Goal: Check status: Check status

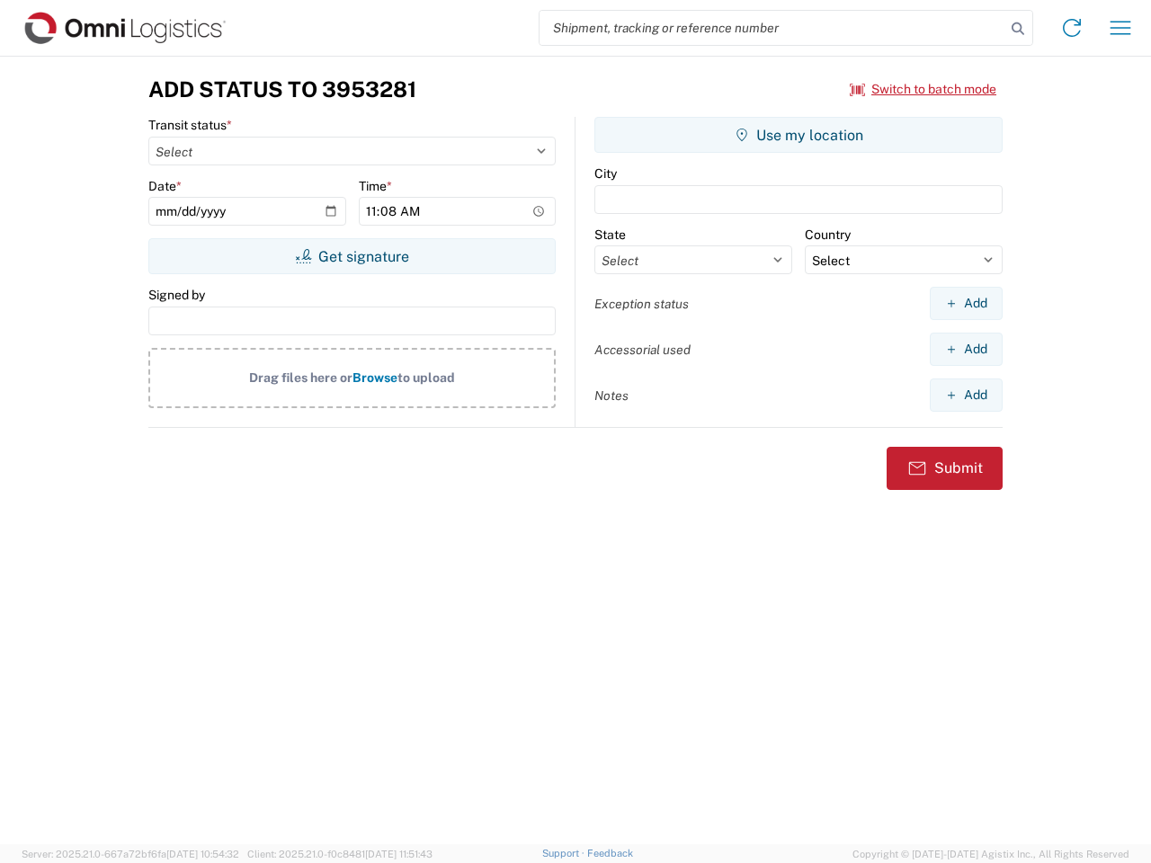
click at [772, 28] on input "search" at bounding box center [772, 28] width 466 height 34
click at [1018, 29] on icon at bounding box center [1017, 28] width 25 height 25
click at [1072, 28] on icon at bounding box center [1071, 27] width 29 height 29
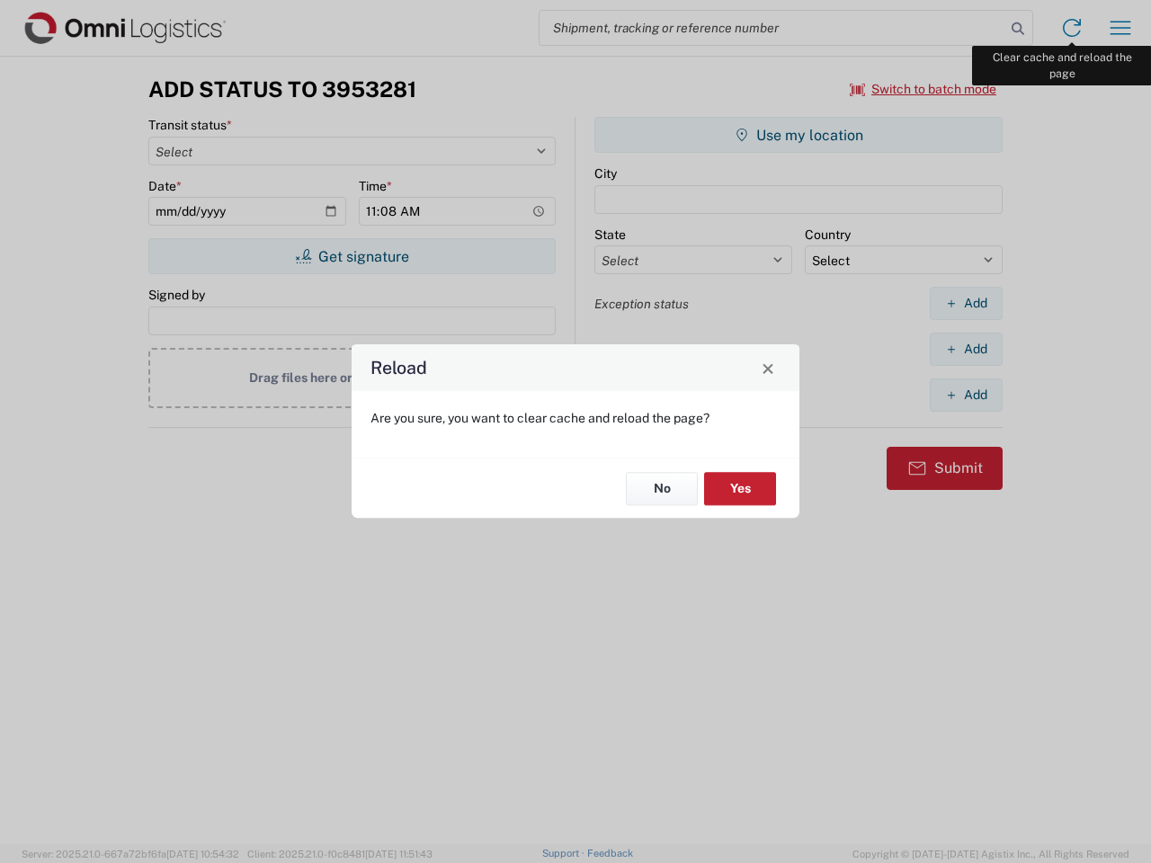
click at [1120, 28] on div "Reload Are you sure, you want to clear cache and reload the page? No Yes" at bounding box center [575, 431] width 1151 height 863
click at [923, 89] on div "Reload Are you sure, you want to clear cache and reload the page? No Yes" at bounding box center [575, 431] width 1151 height 863
click at [352, 256] on div "Reload Are you sure, you want to clear cache and reload the page? No Yes" at bounding box center [575, 431] width 1151 height 863
click at [798, 135] on div "Reload Are you sure, you want to clear cache and reload the page? No Yes" at bounding box center [575, 431] width 1151 height 863
click at [966, 303] on div "Reload Are you sure, you want to clear cache and reload the page? No Yes" at bounding box center [575, 431] width 1151 height 863
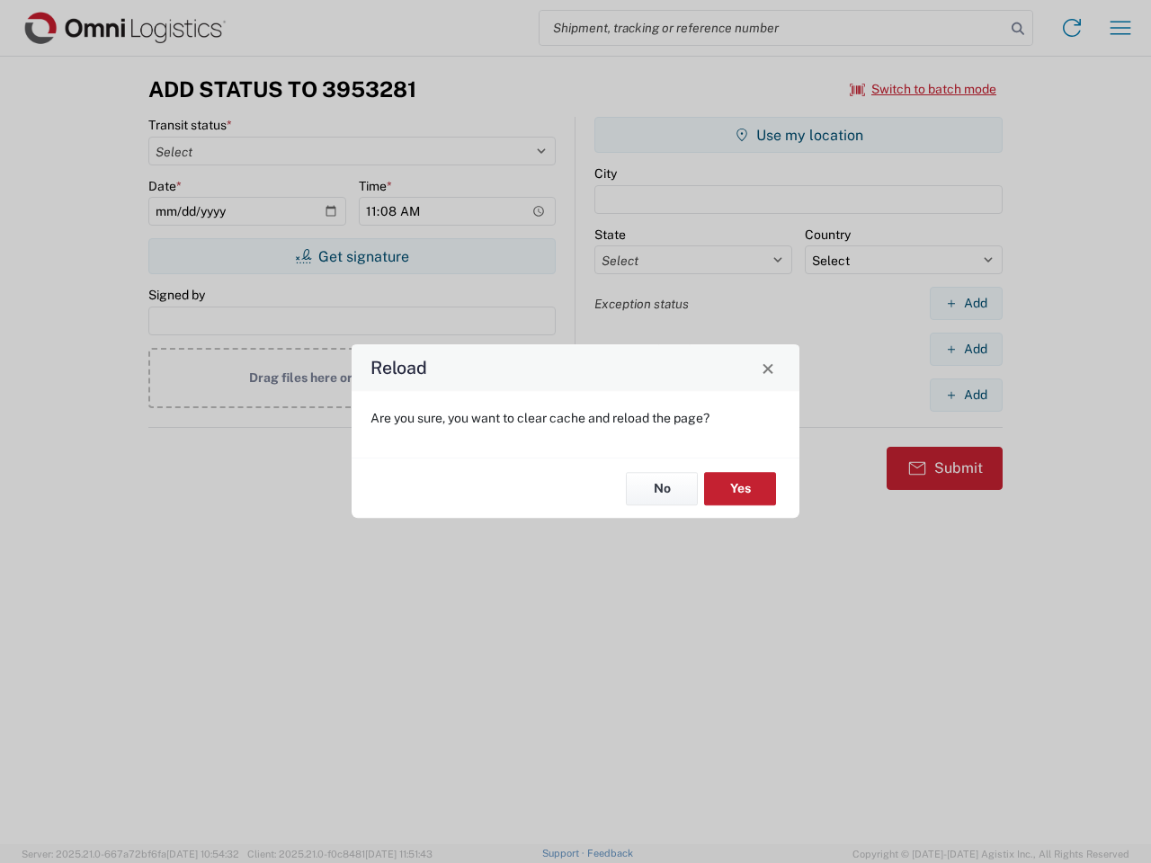
click at [966, 349] on div "Reload Are you sure, you want to clear cache and reload the page? No Yes" at bounding box center [575, 431] width 1151 height 863
click at [966, 395] on div "Reload Are you sure, you want to clear cache and reload the page? No Yes" at bounding box center [575, 431] width 1151 height 863
